Goal: Find specific page/section: Find specific page/section

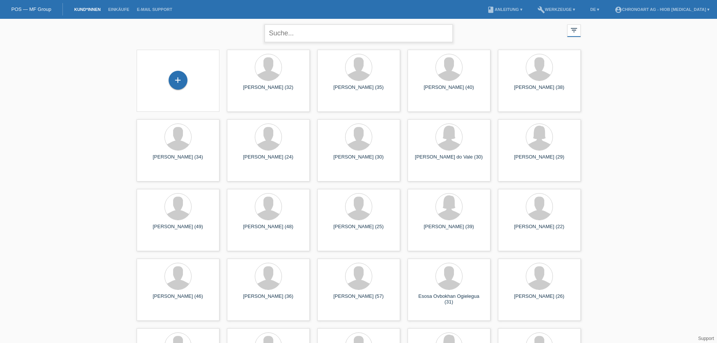
click at [313, 30] on input "text" at bounding box center [359, 33] width 188 height 18
paste input "Culurgioni"
type input "Culurgioni"
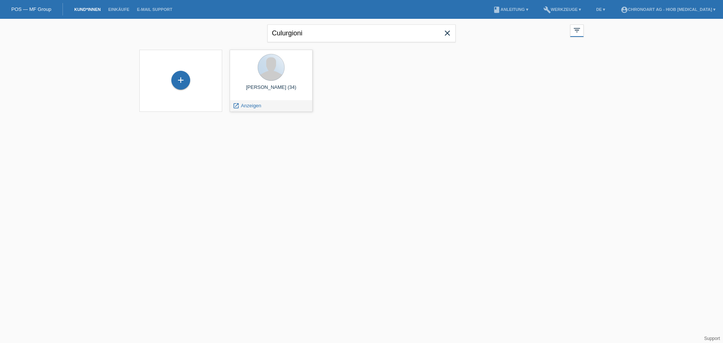
click at [276, 80] on div at bounding box center [271, 67] width 26 height 26
click at [250, 106] on span "Anzeigen" at bounding box center [251, 106] width 20 height 6
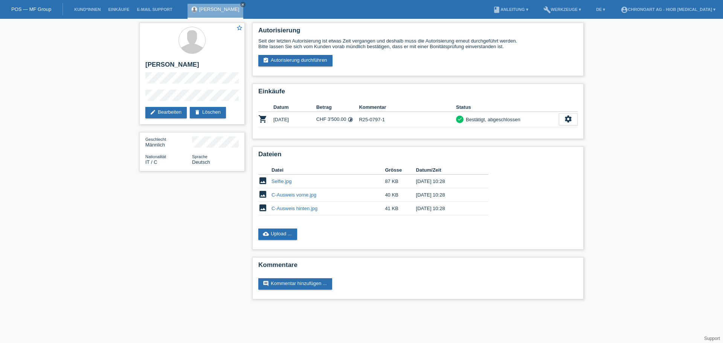
click at [191, 67] on h2 "[PERSON_NAME]" at bounding box center [191, 66] width 93 height 11
click at [191, 65] on h2 "[PERSON_NAME]" at bounding box center [191, 66] width 93 height 11
click at [192, 65] on h2 "[PERSON_NAME]" at bounding box center [191, 66] width 93 height 11
drag, startPoint x: 192, startPoint y: 65, endPoint x: 193, endPoint y: 57, distance: 8.0
click at [193, 57] on div "star_border [PERSON_NAME] edit Bearbeiten delete Löschen" at bounding box center [191, 74] width 105 height 102
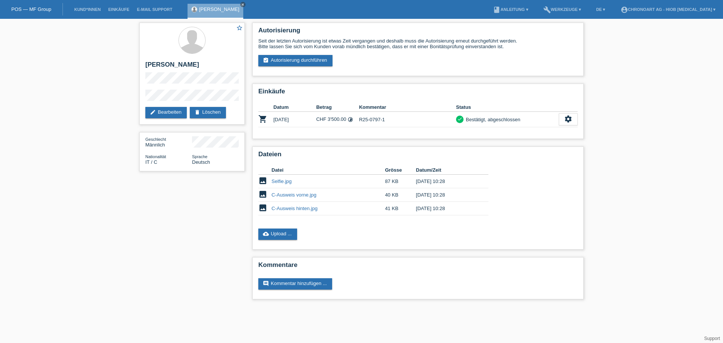
click at [188, 50] on div at bounding box center [188, 50] width 0 height 0
copy h2 "Culurgioni"
click at [155, 238] on div "star_border [PERSON_NAME] edit Bearbeiten delete Löschen Geschlecht Männlich Na…" at bounding box center [361, 163] width 452 height 288
click at [169, 261] on div "star_border [PERSON_NAME] edit Bearbeiten delete Löschen Geschlecht Männlich Na…" at bounding box center [361, 163] width 452 height 288
click at [140, 195] on div "star_border [PERSON_NAME] edit Bearbeiten delete Löschen Geschlecht Männlich Na…" at bounding box center [361, 163] width 452 height 288
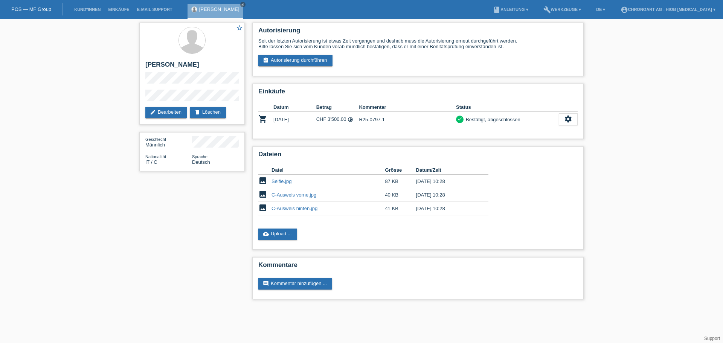
drag, startPoint x: 158, startPoint y: 281, endPoint x: 132, endPoint y: 133, distance: 150.9
click at [155, 274] on div "star_border [PERSON_NAME] edit Bearbeiten delete Löschen Geschlecht Männlich Na…" at bounding box center [361, 163] width 452 height 288
